Goal: Information Seeking & Learning: Learn about a topic

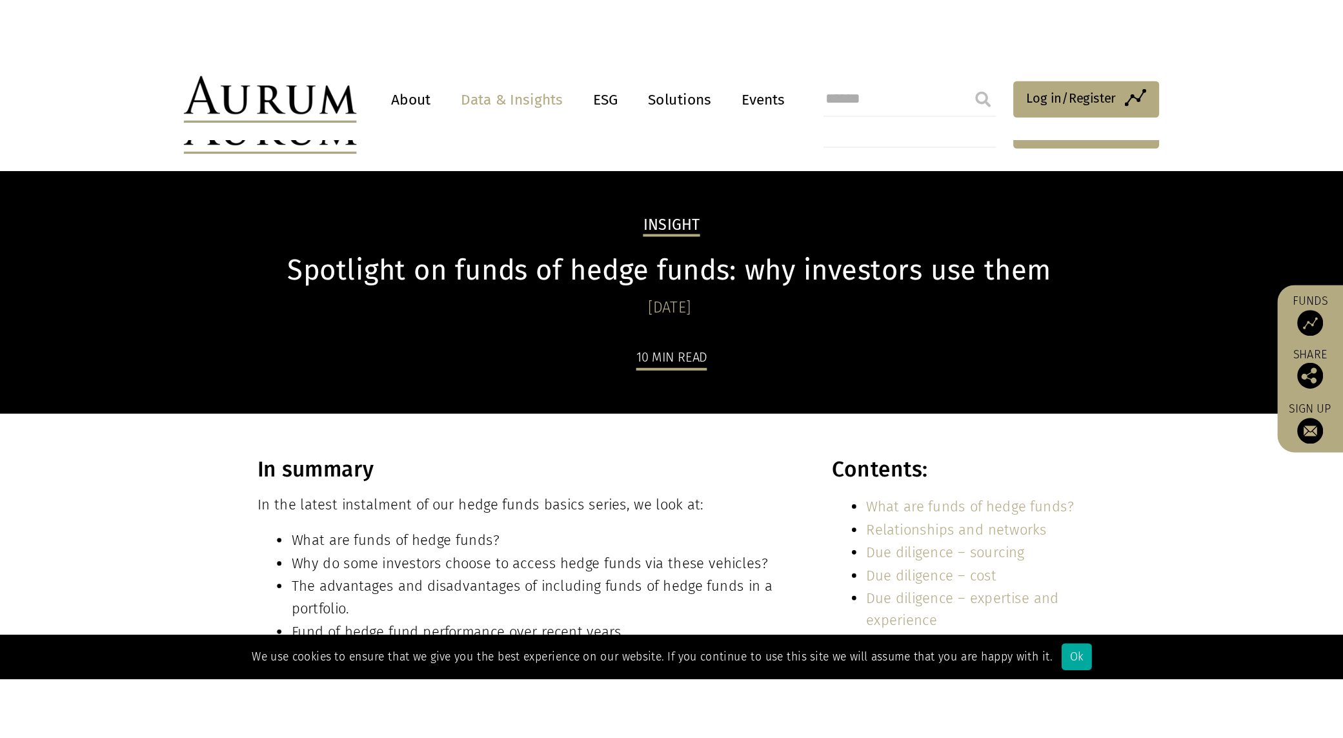
scroll to position [5766, 0]
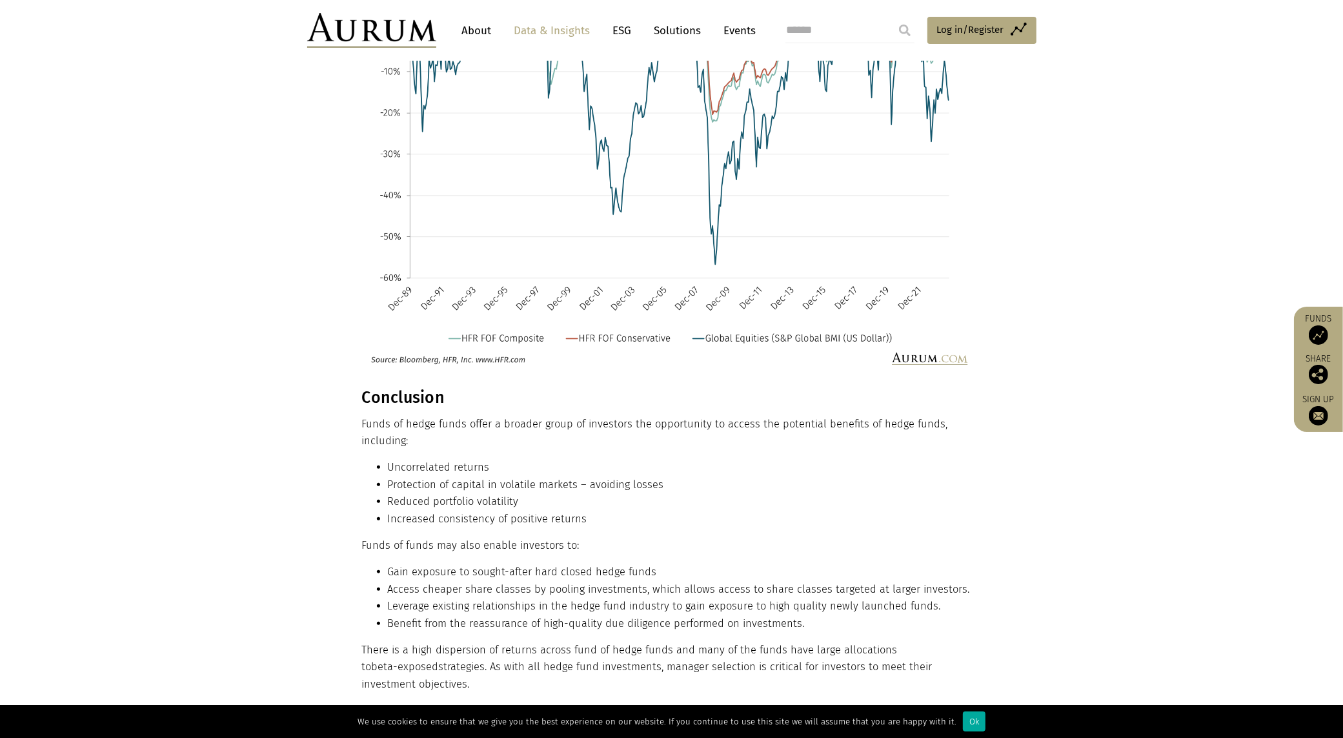
click at [582, 463] on li "Gain exposure to sought-after hard closed hedge funds" at bounding box center [683, 571] width 590 height 17
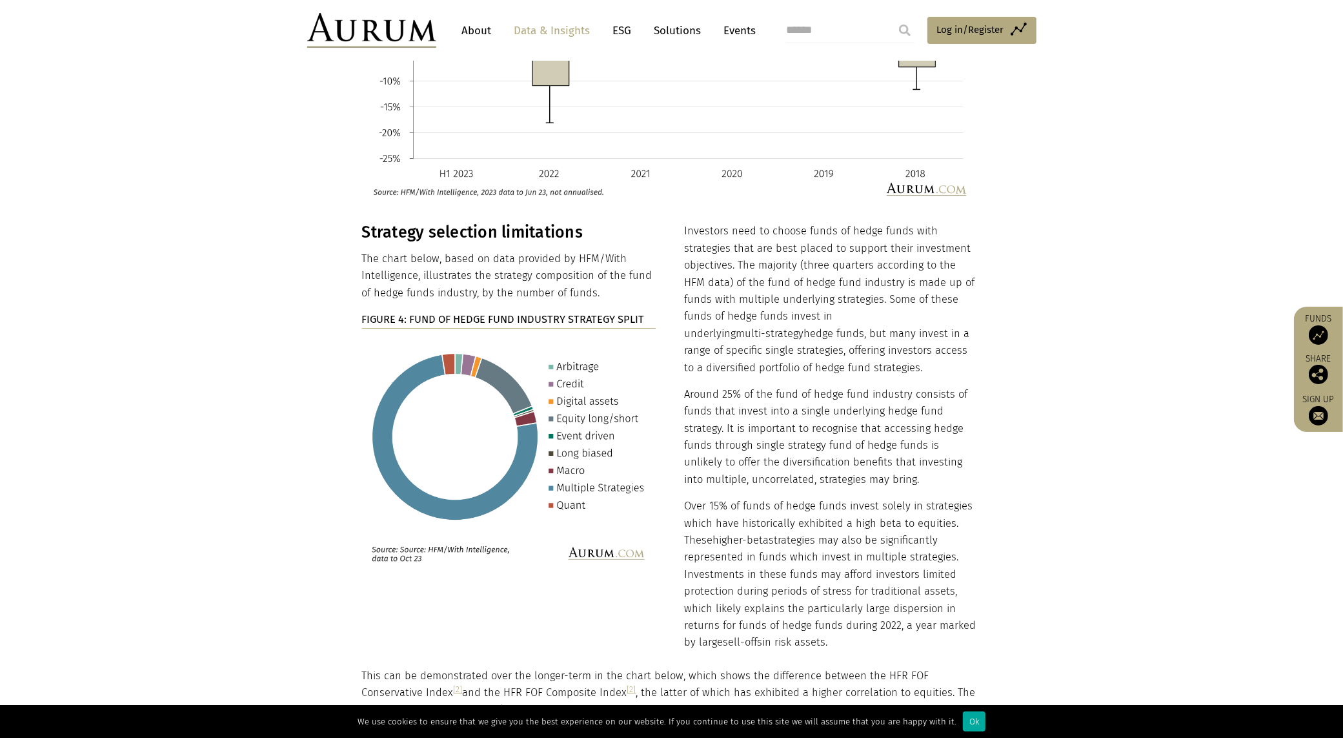
scroll to position [4879, 0]
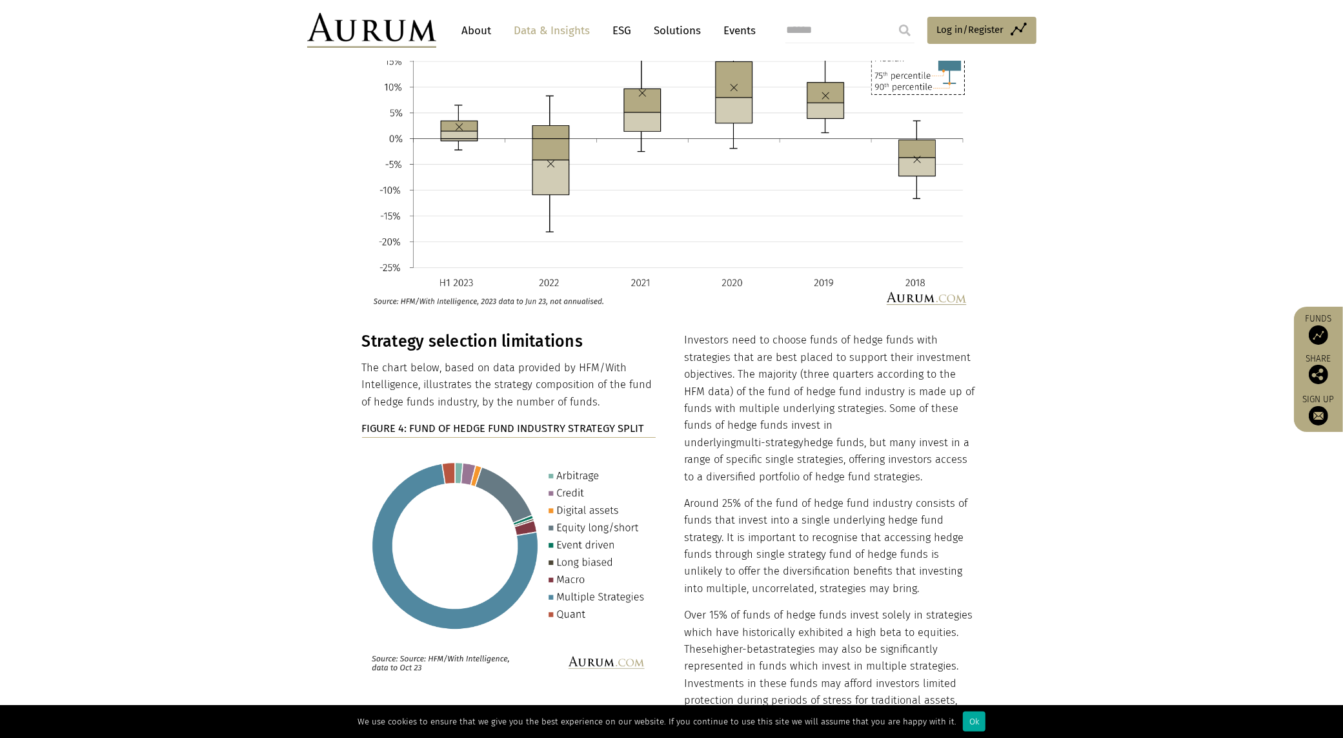
click at [530, 366] on p "The chart below, based on data provided by HFM/With Intelligence, illustrates t…" at bounding box center [509, 384] width 294 height 51
click at [525, 359] on p "The chart below, based on data provided by HFM/With Intelligence, illustrates t…" at bounding box center [509, 384] width 294 height 51
drag, startPoint x: 531, startPoint y: 352, endPoint x: 548, endPoint y: 372, distance: 26.5
click at [548, 372] on p "The chart below, based on data provided by HFM/With Intelligence, illustrates t…" at bounding box center [509, 384] width 294 height 51
click at [627, 374] on p "The chart below, based on data provided by HFM/With Intelligence, illustrates t…" at bounding box center [509, 384] width 294 height 51
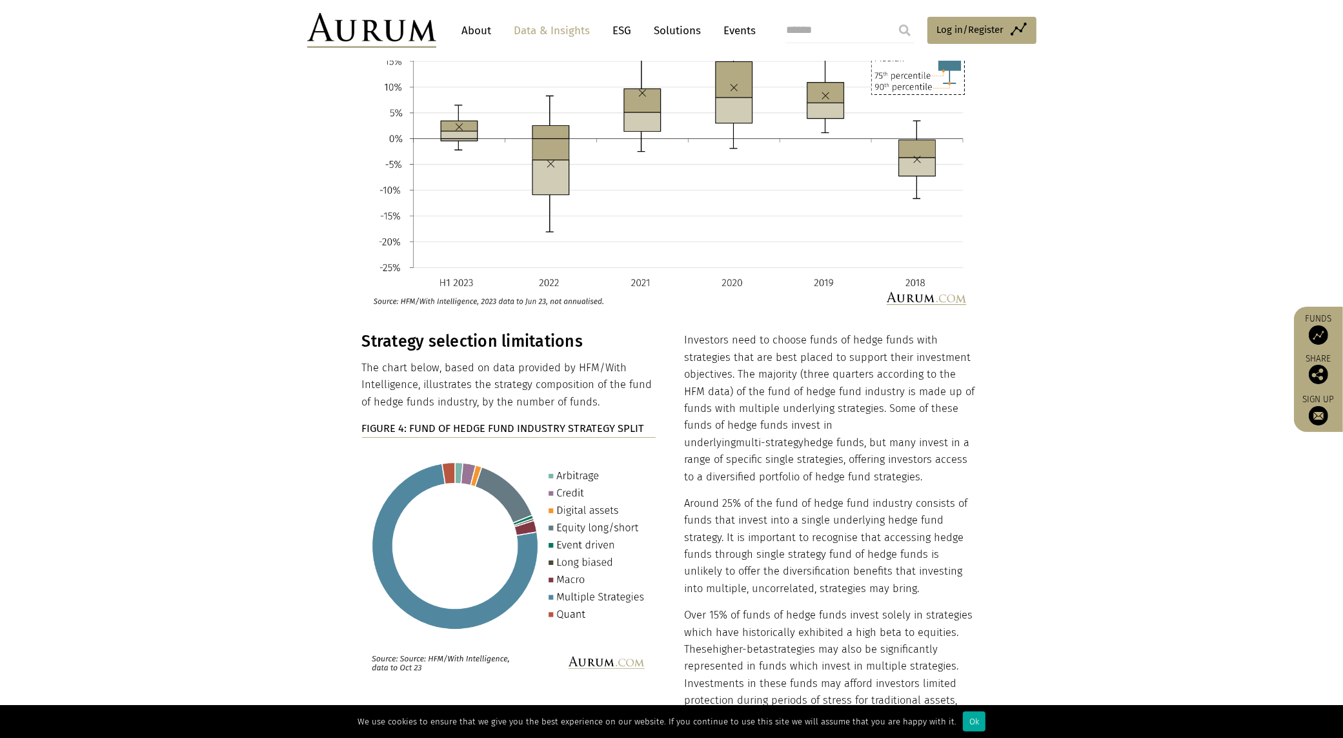
click at [616, 365] on p "The chart below, based on data provided by HFM/With Intelligence, illustrates t…" at bounding box center [509, 384] width 294 height 51
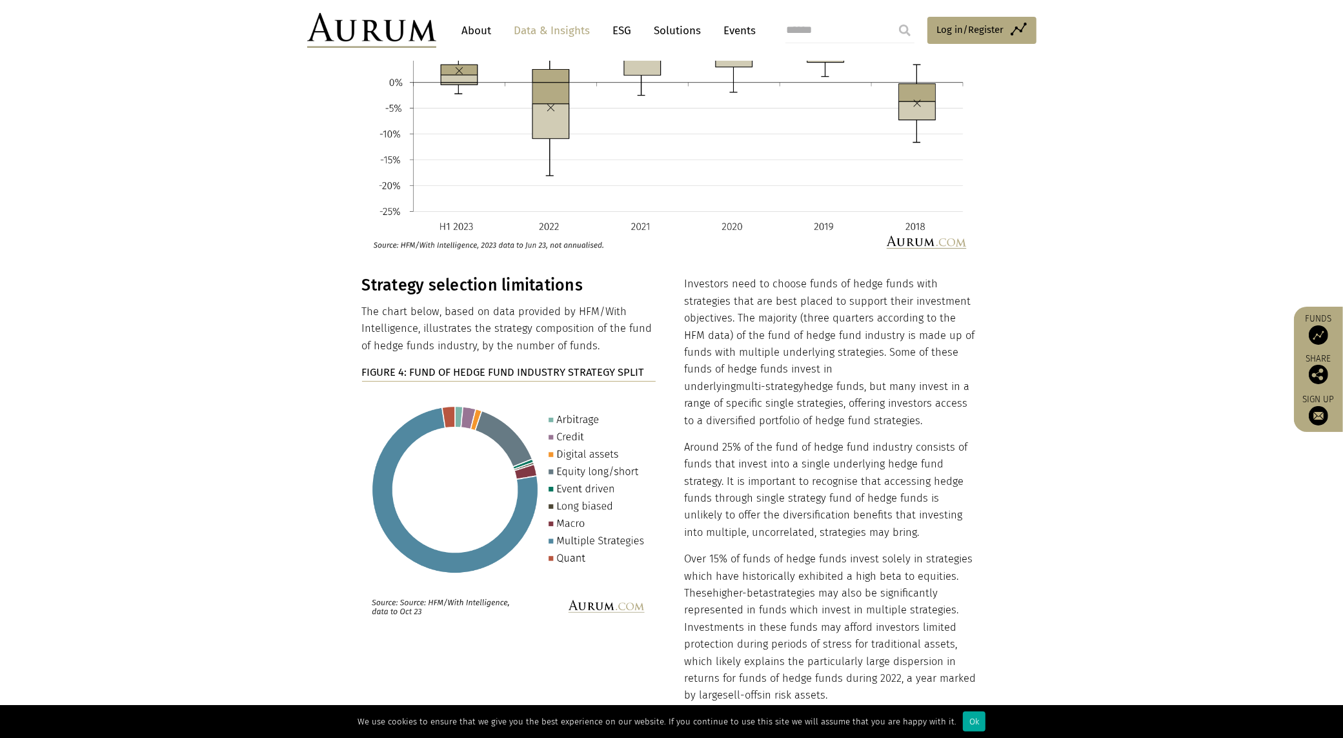
scroll to position [4959, 0]
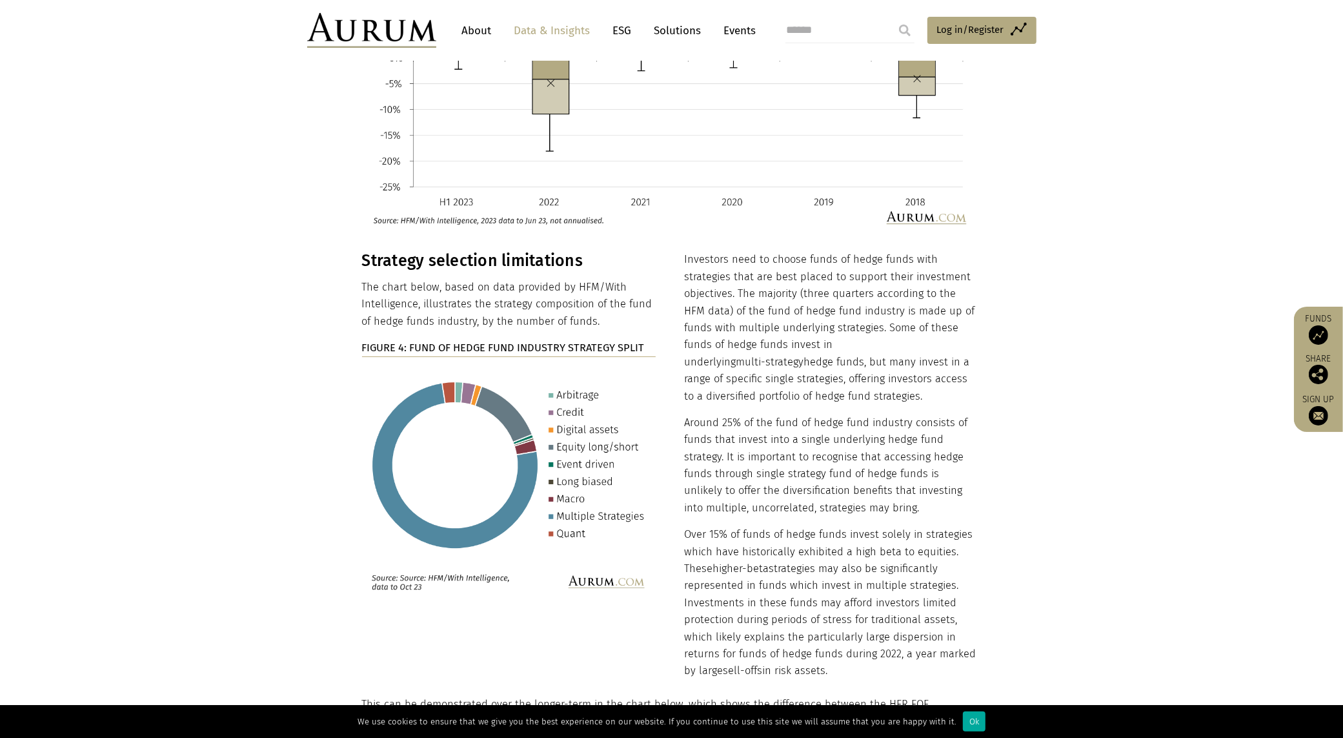
click at [485, 463] on img at bounding box center [509, 483] width 294 height 232
click at [286, 348] on section "Strategy selection limitations The chart below, based on data provided by HFM/W…" at bounding box center [671, 473] width 1343 height 444
click at [1003, 288] on section "Strategy selection limitations The chart below, based on data provided by HFM/W…" at bounding box center [671, 473] width 1343 height 444
drag, startPoint x: 872, startPoint y: 246, endPoint x: 853, endPoint y: 255, distance: 21.1
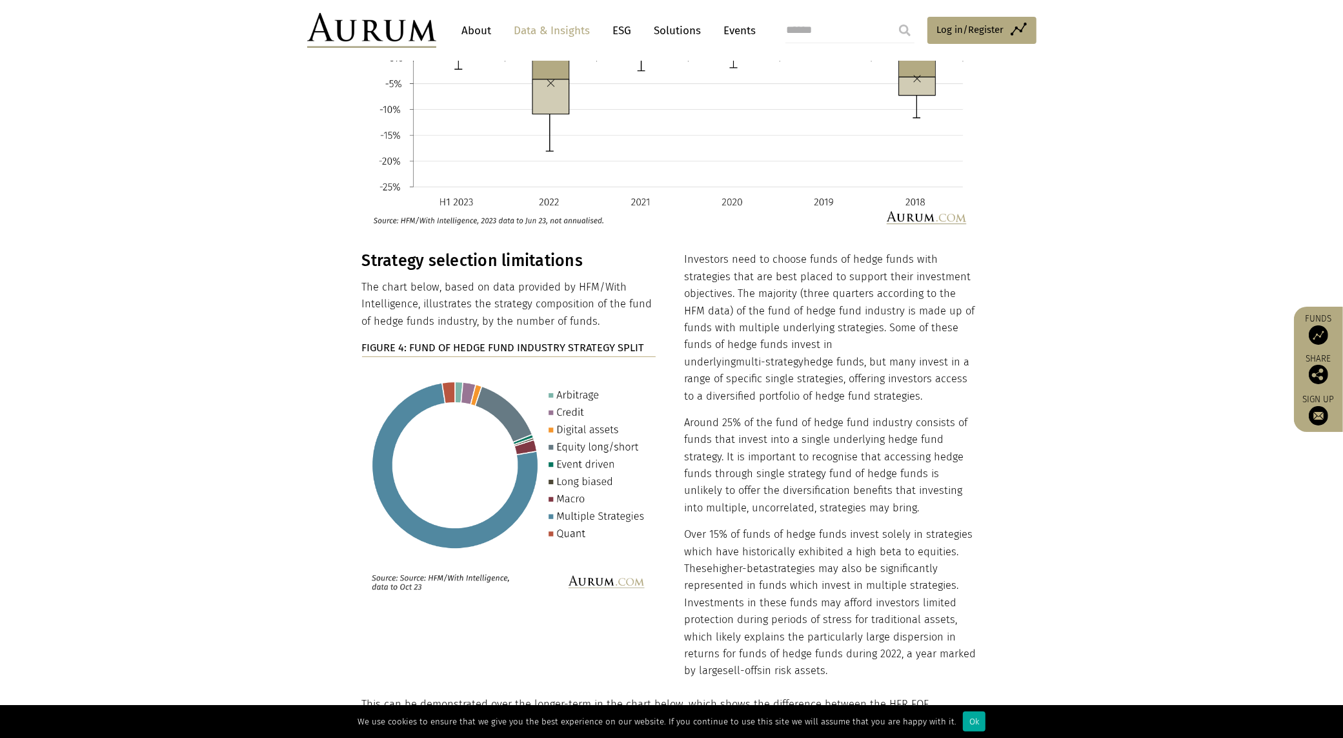
click at [872, 251] on p "Investors need to choose funds of hedge funds with strategies that are best pla…" at bounding box center [831, 328] width 294 height 154
drag, startPoint x: 734, startPoint y: 259, endPoint x: 895, endPoint y: 273, distance: 161.3
click at [895, 273] on p "Investors need to choose funds of hedge funds with strategies that are best pla…" at bounding box center [831, 328] width 294 height 154
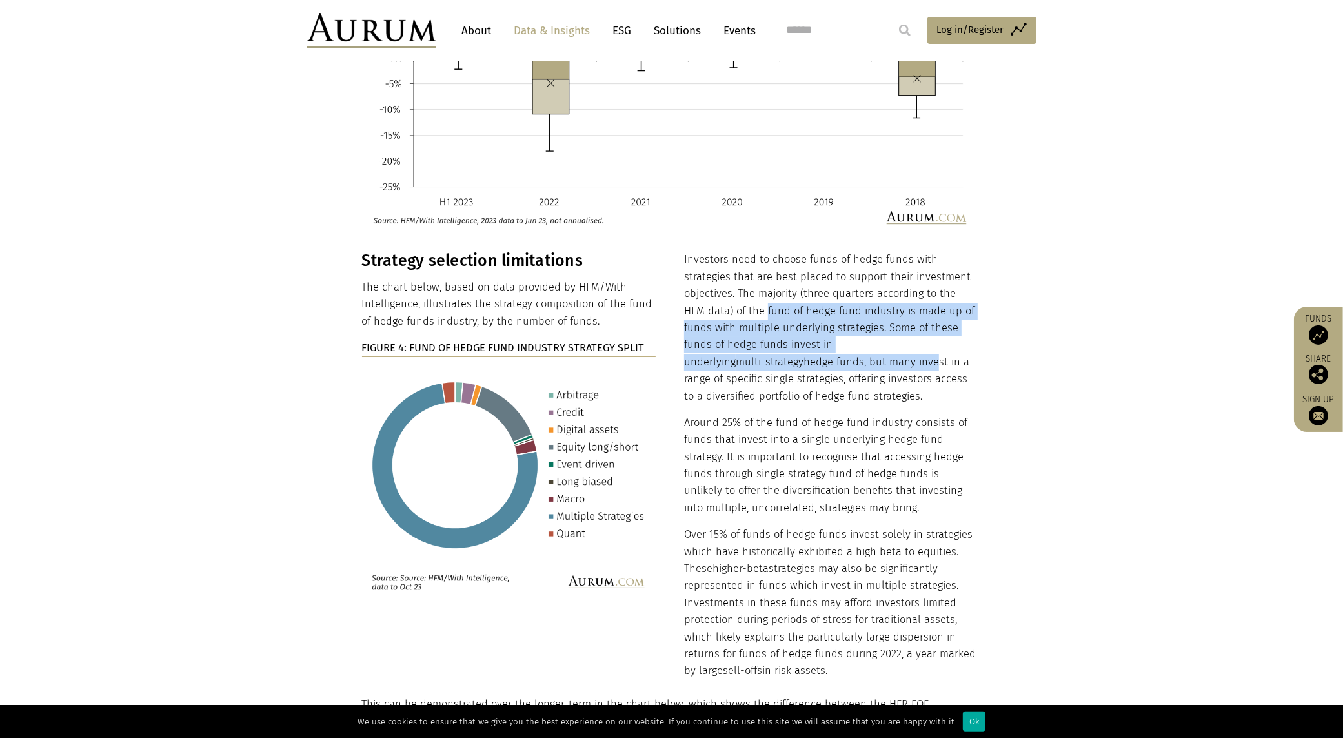
drag, startPoint x: 741, startPoint y: 279, endPoint x: 747, endPoint y: 328, distance: 49.5
click at [747, 328] on p "Investors need to choose funds of hedge funds with strategies that are best pla…" at bounding box center [831, 328] width 294 height 154
click at [747, 337] on p "Investors need to choose funds of hedge funds with strategies that are best pla…" at bounding box center [831, 328] width 294 height 154
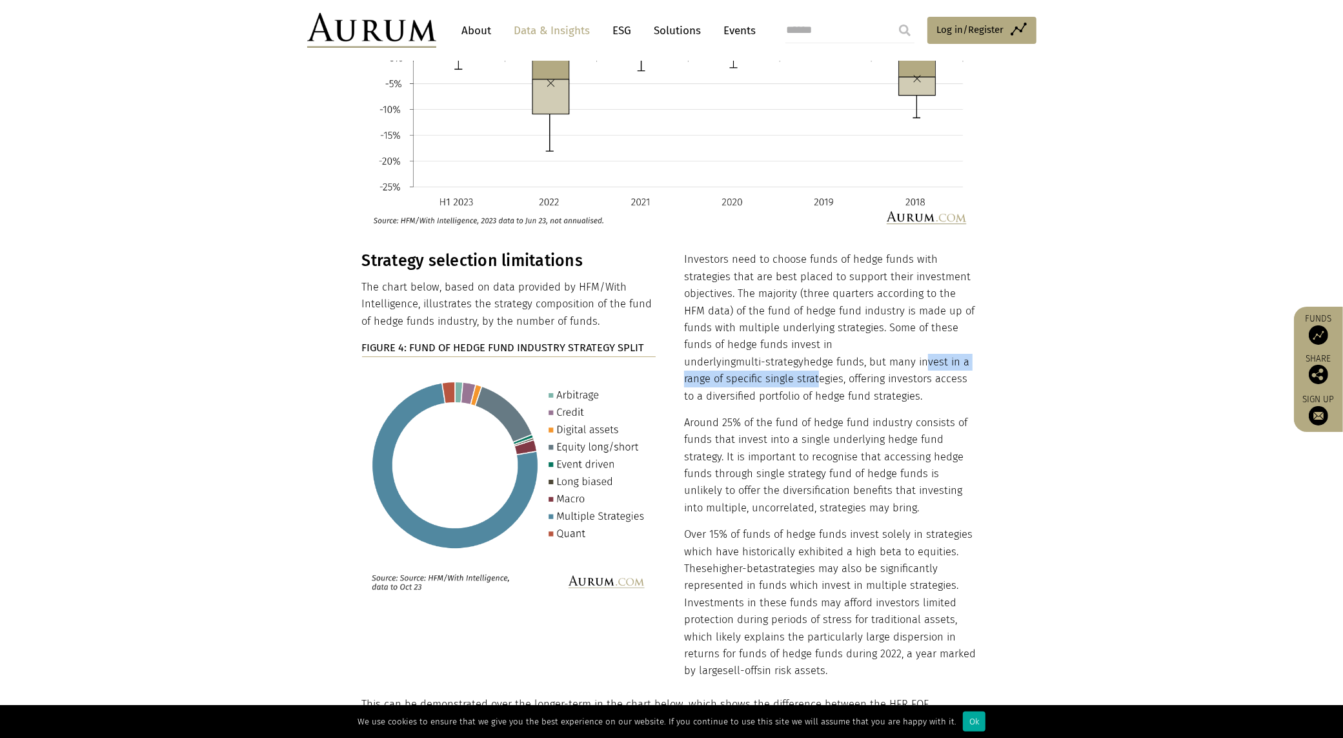
drag, startPoint x: 734, startPoint y: 334, endPoint x: 914, endPoint y: 333, distance: 179.4
click at [914, 333] on p "Investors need to choose funds of hedge funds with strategies that are best pla…" at bounding box center [831, 328] width 294 height 154
drag, startPoint x: 707, startPoint y: 350, endPoint x: 924, endPoint y: 350, distance: 216.8
click at [924, 350] on p "Investors need to choose funds of hedge funds with strategies that are best pla…" at bounding box center [831, 328] width 294 height 154
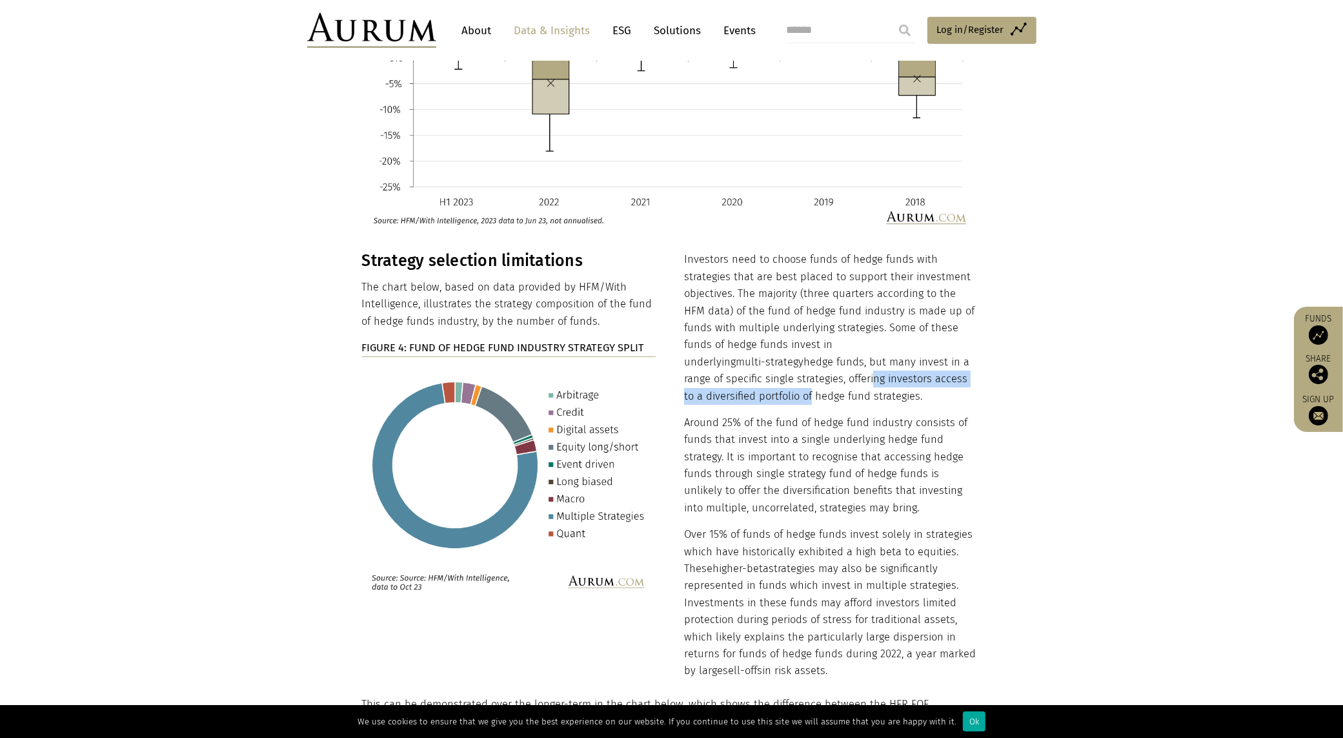
click at [924, 350] on p "Investors need to choose funds of hedge funds with strategies that are best pla…" at bounding box center [831, 328] width 294 height 154
drag, startPoint x: 728, startPoint y: 354, endPoint x: 879, endPoint y: 354, distance: 151.0
click at [879, 354] on p "Investors need to choose funds of hedge funds with strategies that are best pla…" at bounding box center [831, 328] width 294 height 154
click at [882, 354] on p "Investors need to choose funds of hedge funds with strategies that are best pla…" at bounding box center [831, 328] width 294 height 154
click at [727, 414] on p "Around 25% of the fund of hedge fund industry consists of funds that invest int…" at bounding box center [831, 465] width 294 height 102
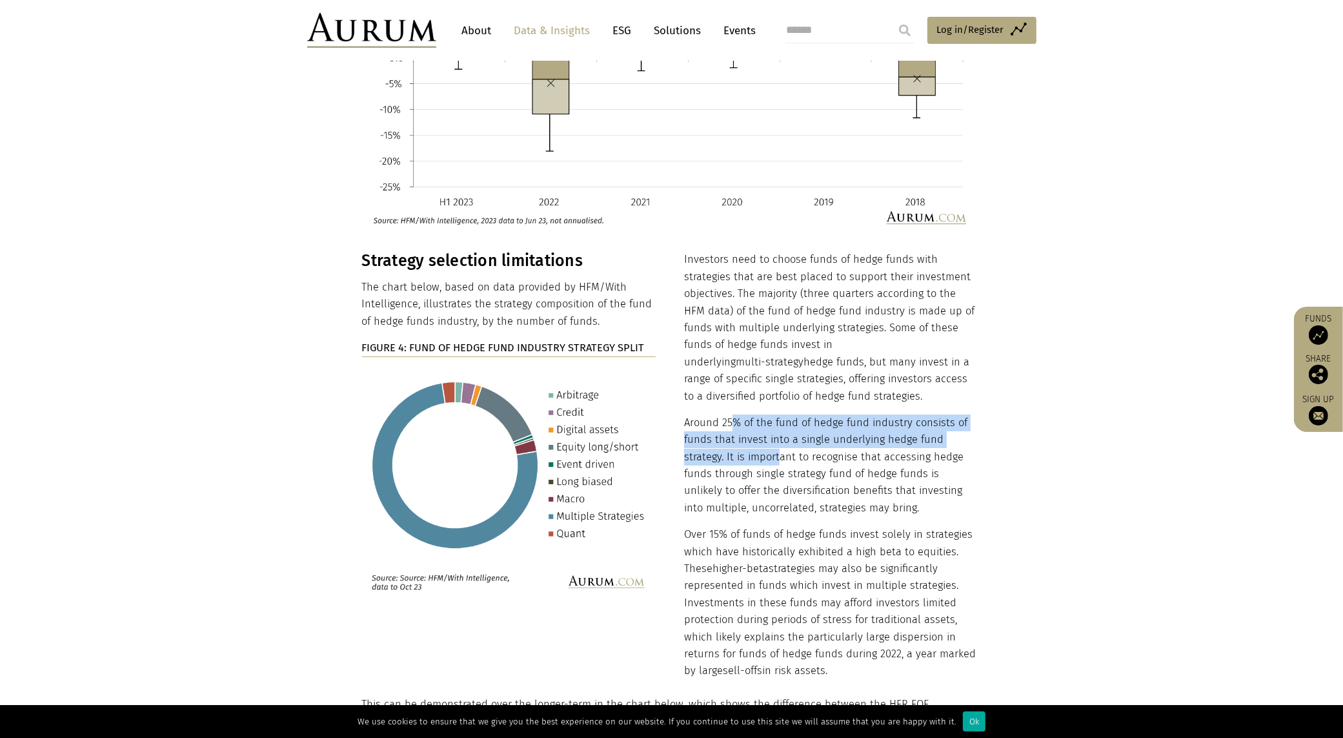
drag, startPoint x: 733, startPoint y: 392, endPoint x: 776, endPoint y: 423, distance: 53.2
click at [776, 423] on p "Around 25% of the fund of hedge fund industry consists of funds that invest int…" at bounding box center [831, 465] width 294 height 102
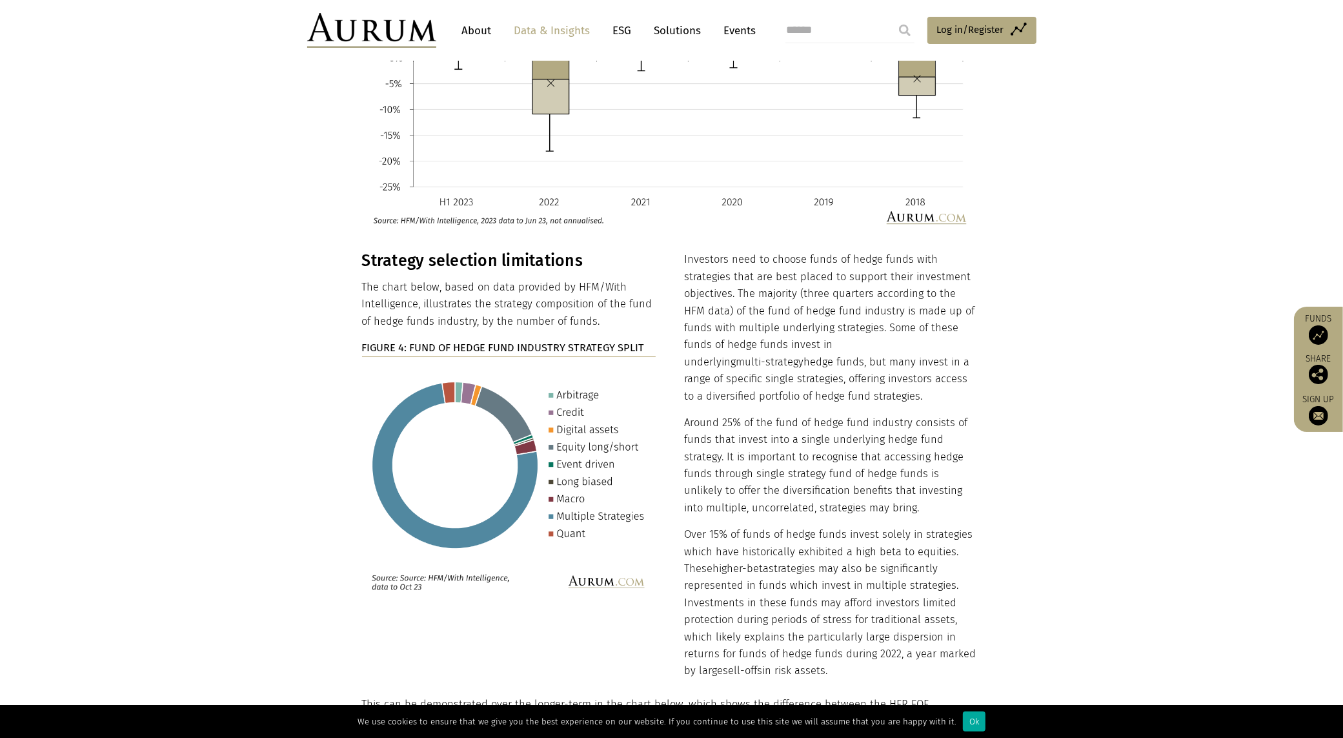
click at [732, 414] on p "Around 25% of the fund of hedge fund industry consists of funds that invest int…" at bounding box center [831, 465] width 294 height 102
drag, startPoint x: 743, startPoint y: 460, endPoint x: 886, endPoint y: 459, distance: 142.6
click at [885, 459] on p "Around 25% of the fund of hedge fund industry consists of funds that invest int…" at bounding box center [831, 465] width 294 height 102
click at [887, 459] on p "Around 25% of the fund of hedge fund industry consists of funds that invest int…" at bounding box center [831, 465] width 294 height 102
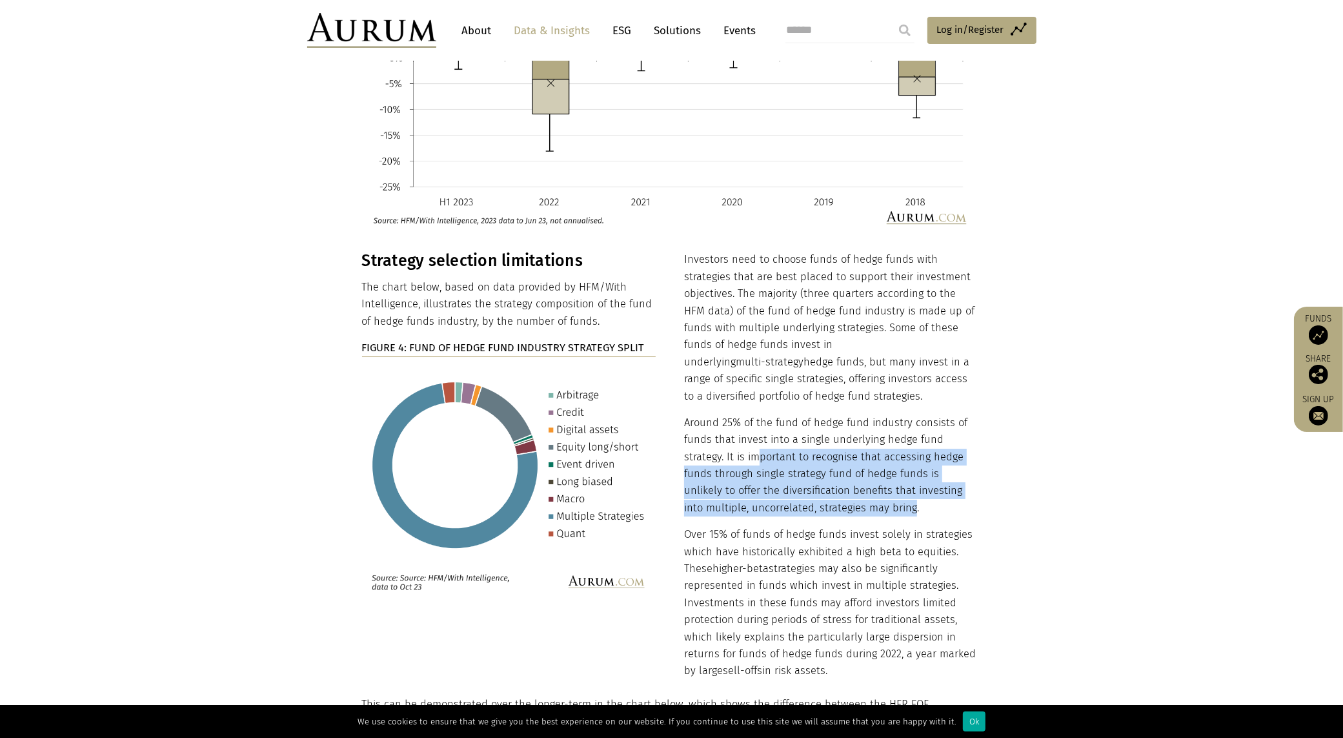
drag, startPoint x: 891, startPoint y: 475, endPoint x: 756, endPoint y: 427, distance: 143.9
click at [756, 427] on p "Around 25% of the fund of hedge fund industry consists of funds that invest int…" at bounding box center [831, 465] width 294 height 102
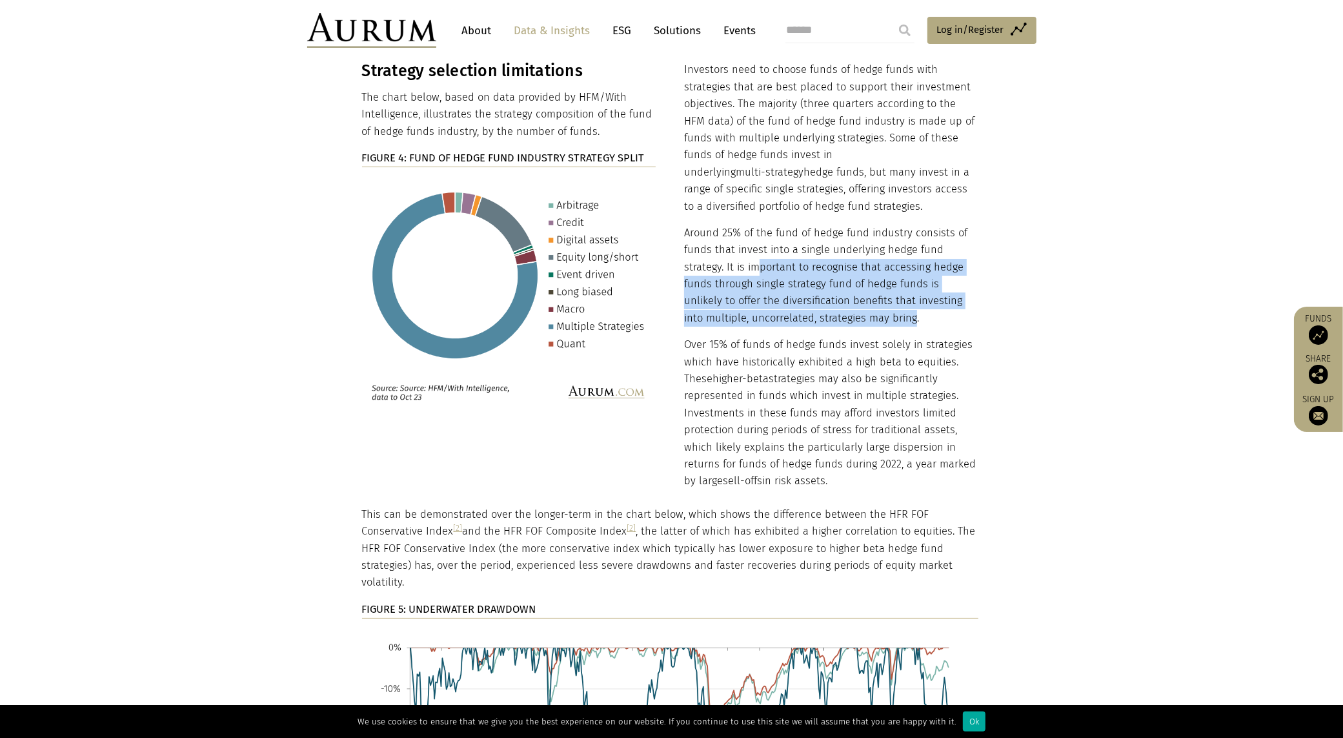
scroll to position [5150, 0]
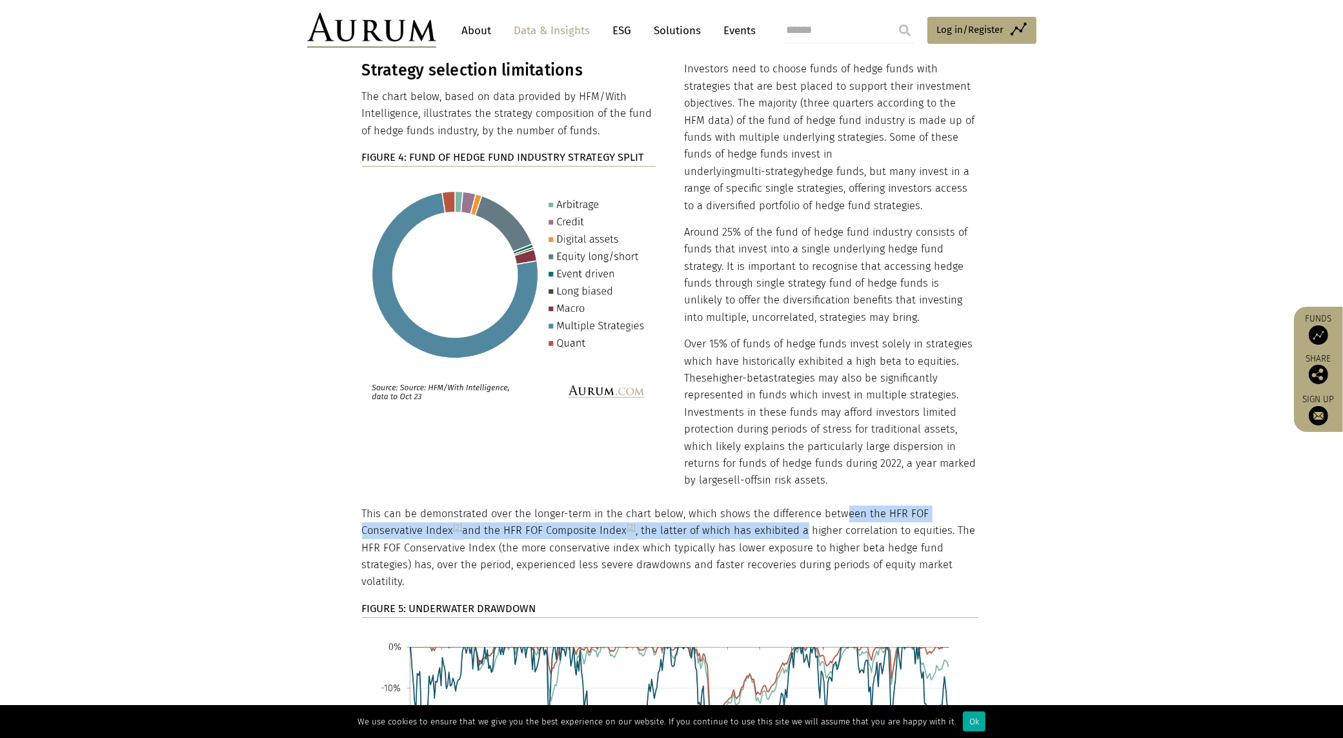
drag, startPoint x: 736, startPoint y: 499, endPoint x: 837, endPoint y: 487, distance: 101.3
click at [837, 463] on p "This can be demonstrated over the longer-term in the chart below, which shows t…" at bounding box center [670, 547] width 616 height 85
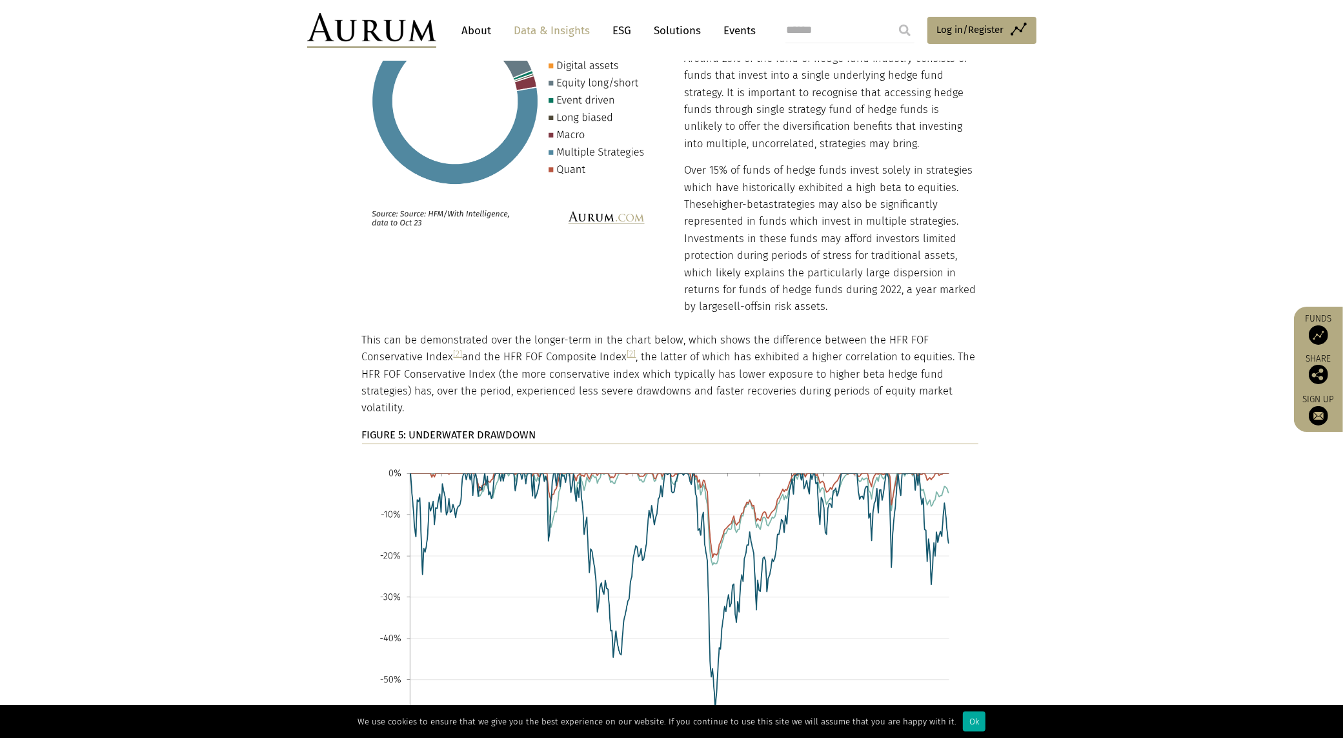
scroll to position [5322, 0]
